Goal: Find specific page/section: Find specific page/section

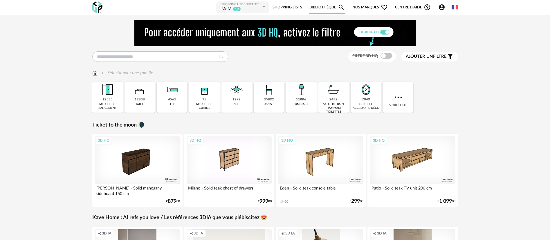
drag, startPoint x: 88, startPoint y: 127, endPoint x: 136, endPoint y: 123, distance: 47.5
click at [136, 123] on div "Filtre 3D HQ Ajouter un filtre s Filter icon Filtrer par : Sélectionner une fam…" at bounding box center [275, 215] width 376 height 391
copy link "Ticket to the moon"
click at [360, 7] on span "Nos marques Heart Outline icon" at bounding box center [370, 7] width 35 height 13
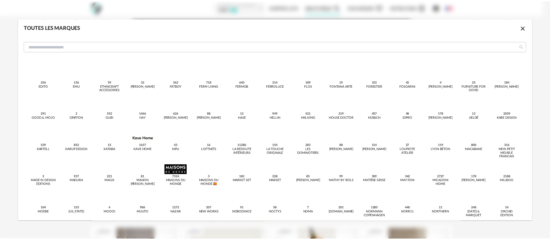
scroll to position [131, 0]
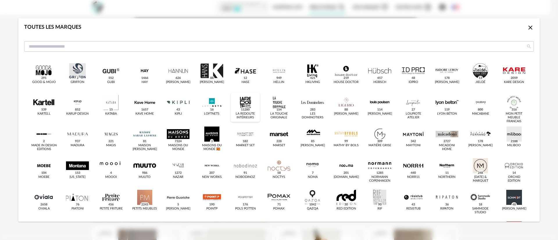
click at [241, 103] on div "dialog" at bounding box center [245, 102] width 23 height 15
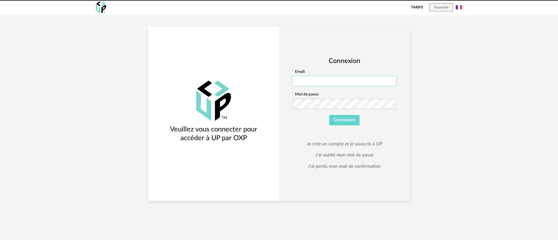
type input "**********"
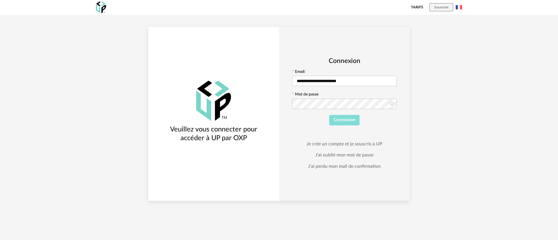
click at [349, 119] on span "Connexion" at bounding box center [344, 120] width 22 height 5
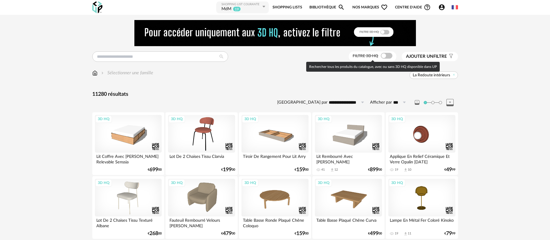
click at [388, 56] on span at bounding box center [387, 56] width 12 height 6
